Goal: Information Seeking & Learning: Learn about a topic

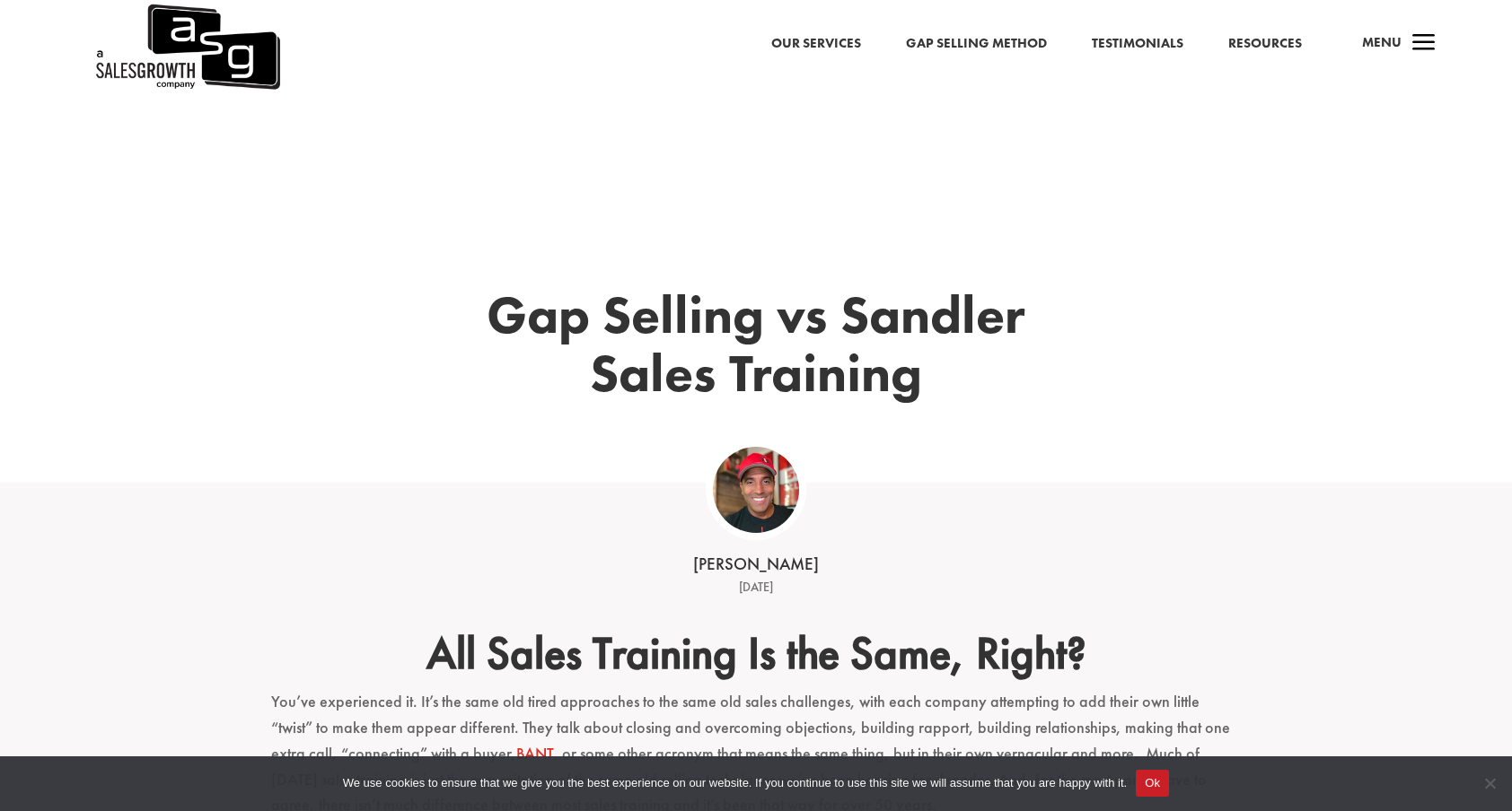
click at [795, 53] on link "Our Services" at bounding box center [815, 43] width 89 height 23
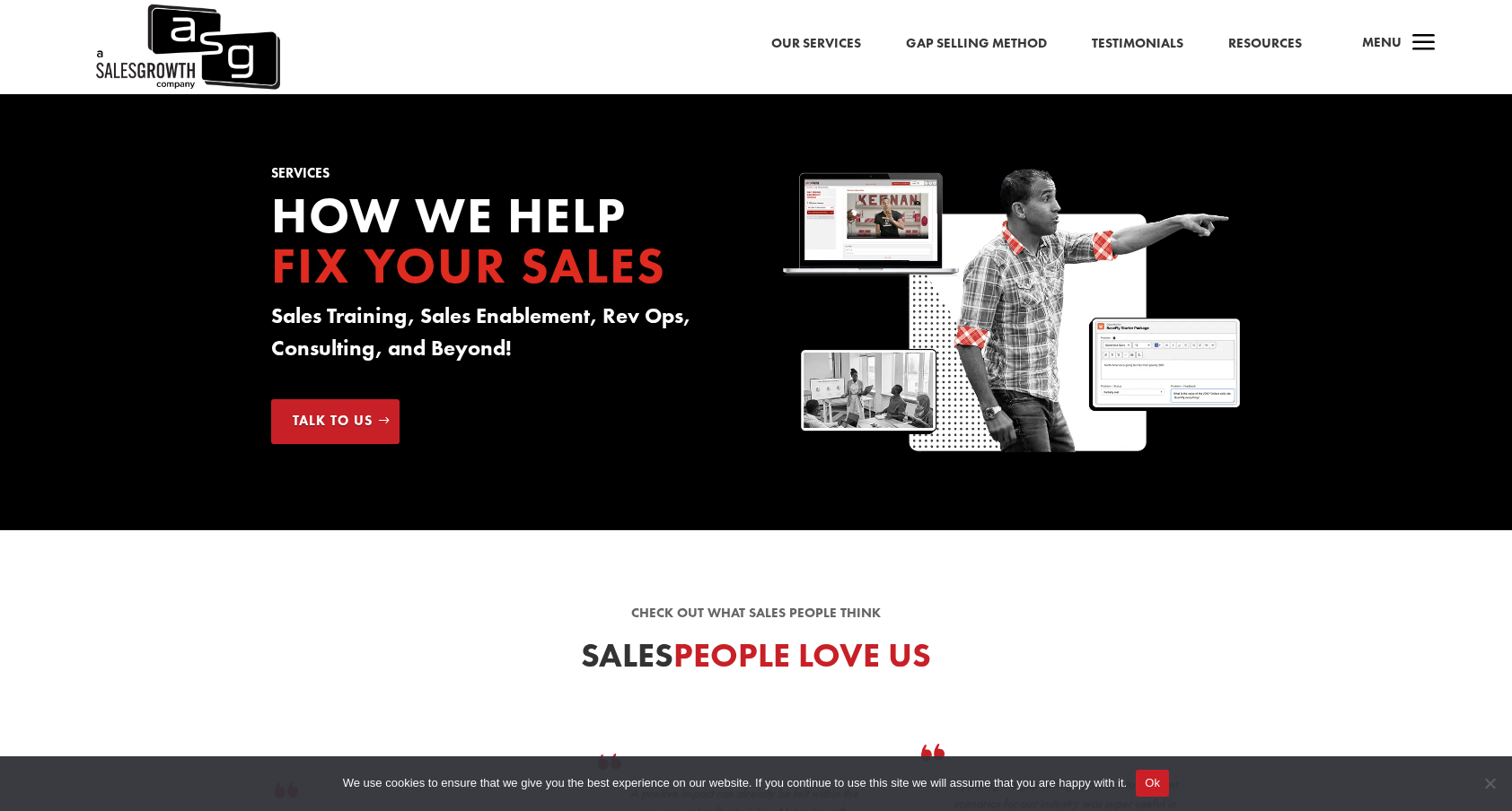
click at [936, 51] on link "Gap Selling Method" at bounding box center [976, 43] width 141 height 23
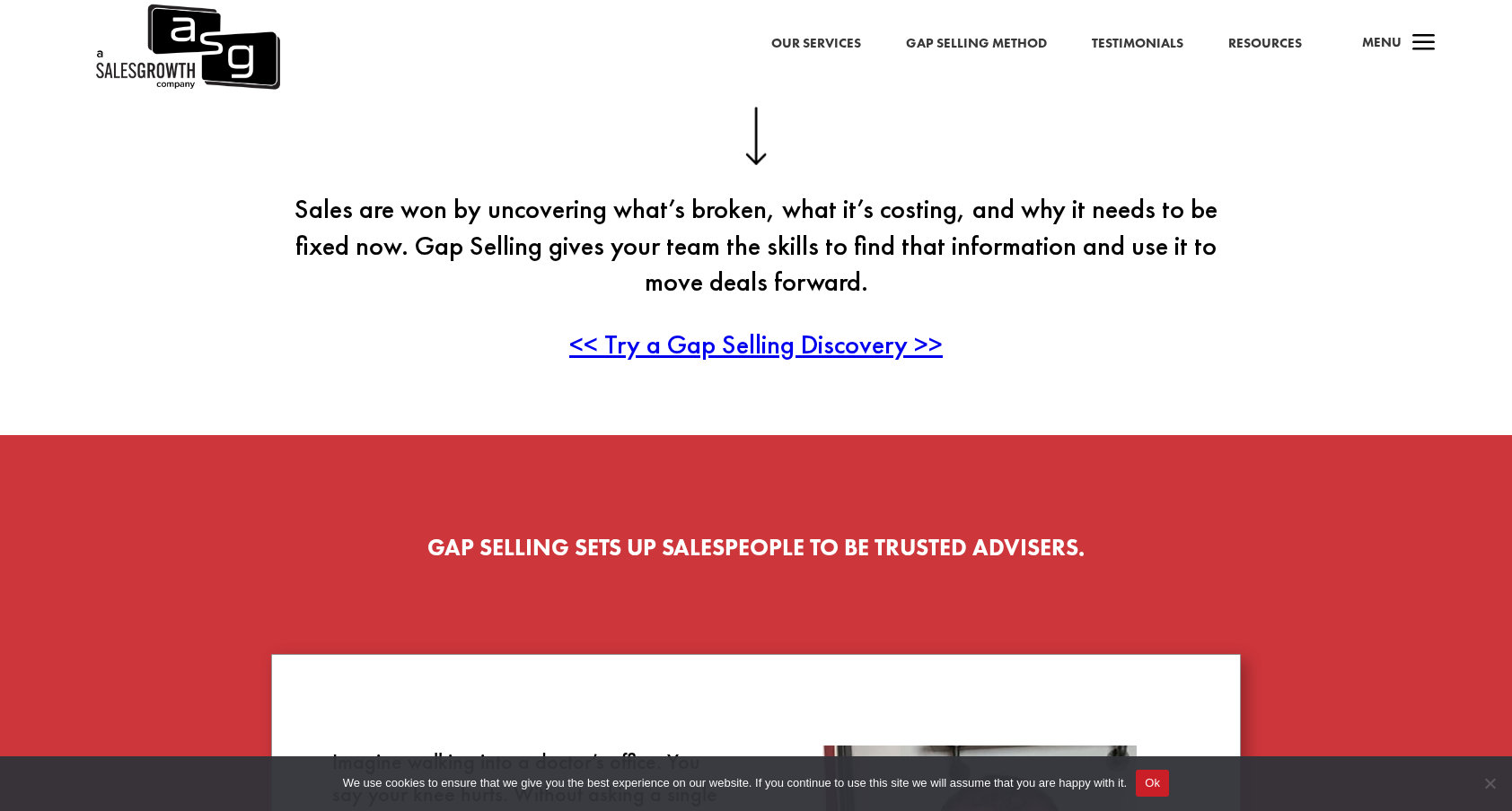
scroll to position [620, 0]
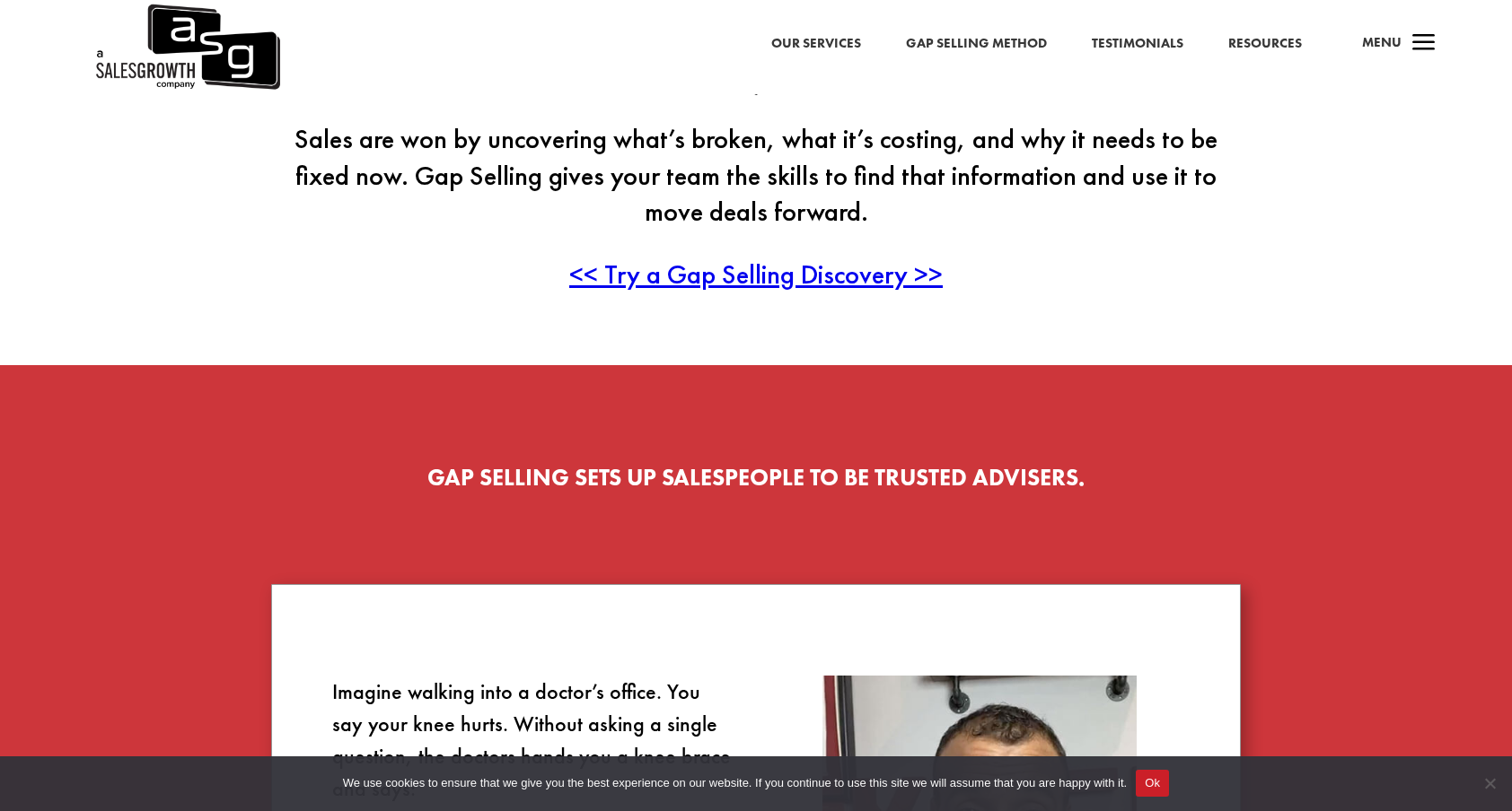
click at [726, 280] on span "<< Try a Gap Selling Discovery >>" at bounding box center [756, 274] width 374 height 35
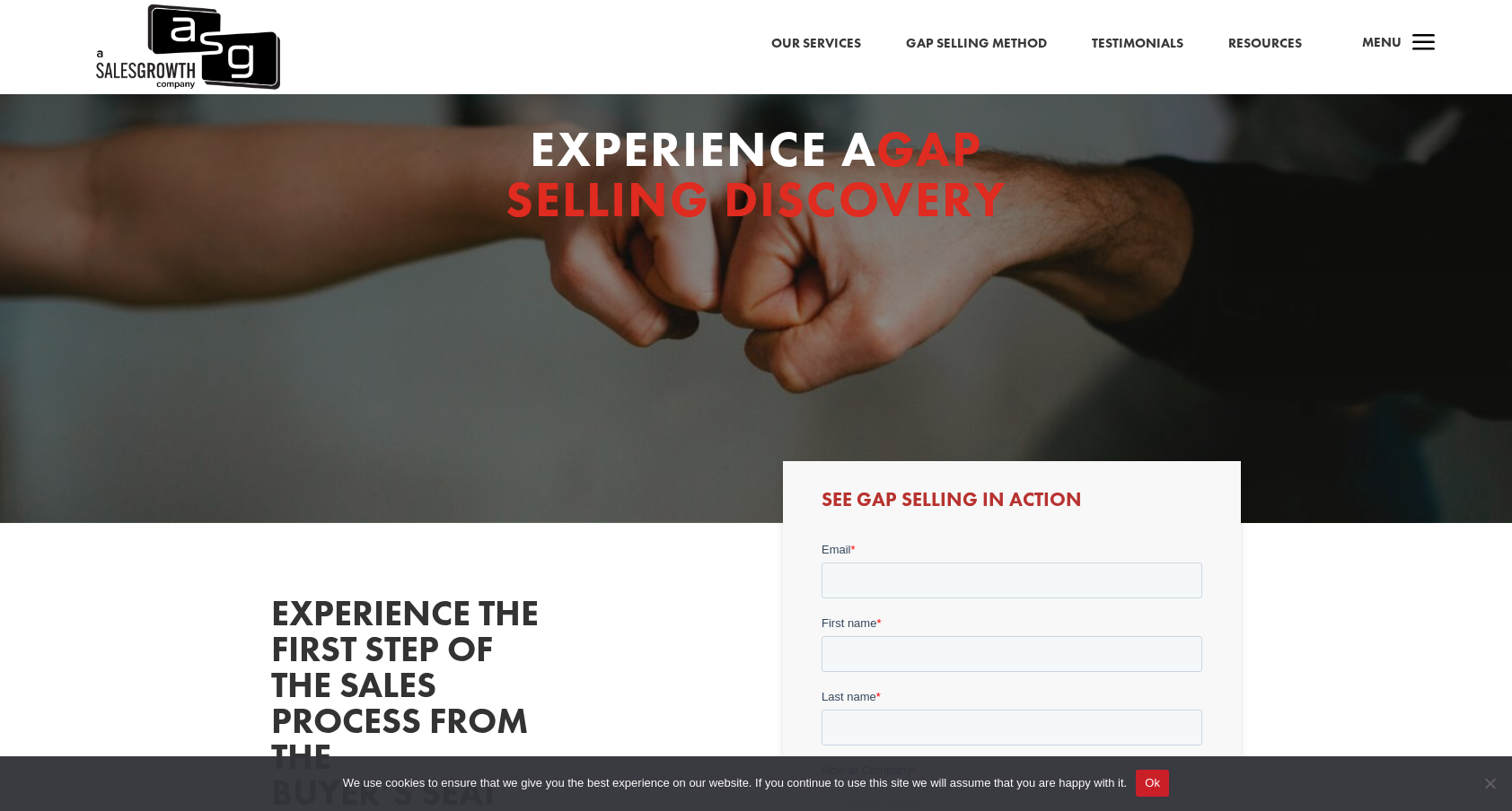
scroll to position [656, 0]
